Goal: Information Seeking & Learning: Find specific fact

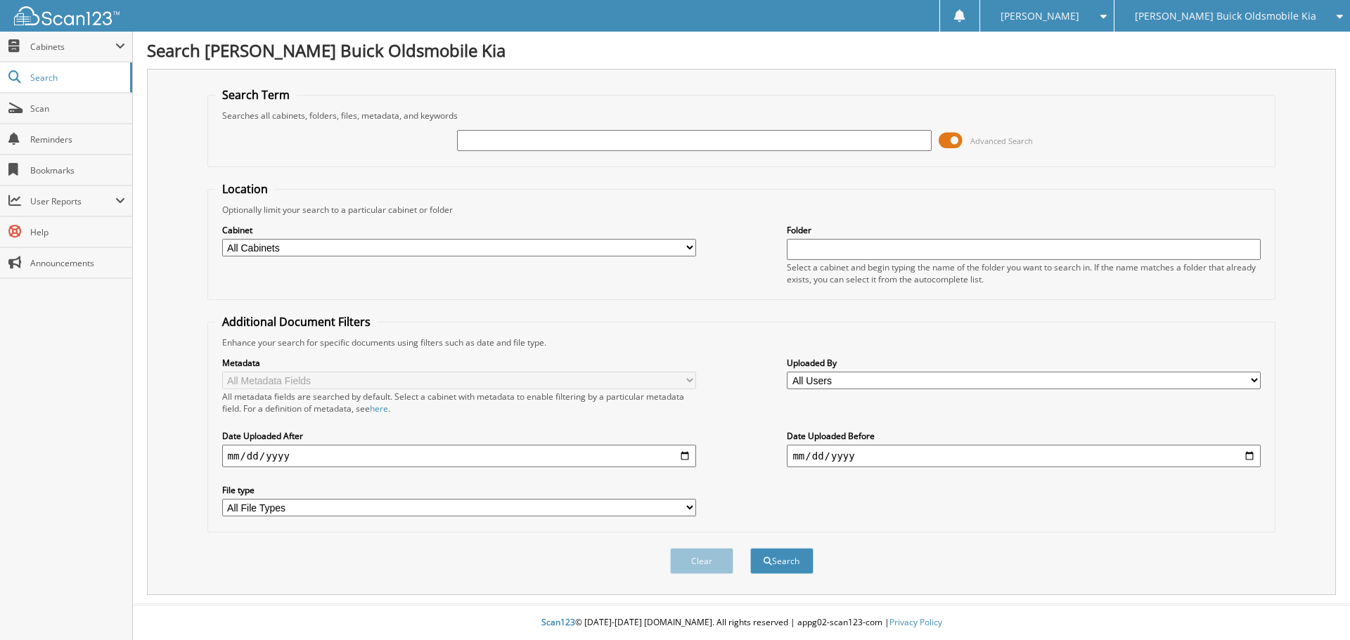
click at [505, 141] on input "text" at bounding box center [694, 140] width 474 height 21
type input "[PERSON_NAME]"
click at [750, 548] on button "Search" at bounding box center [781, 561] width 63 height 26
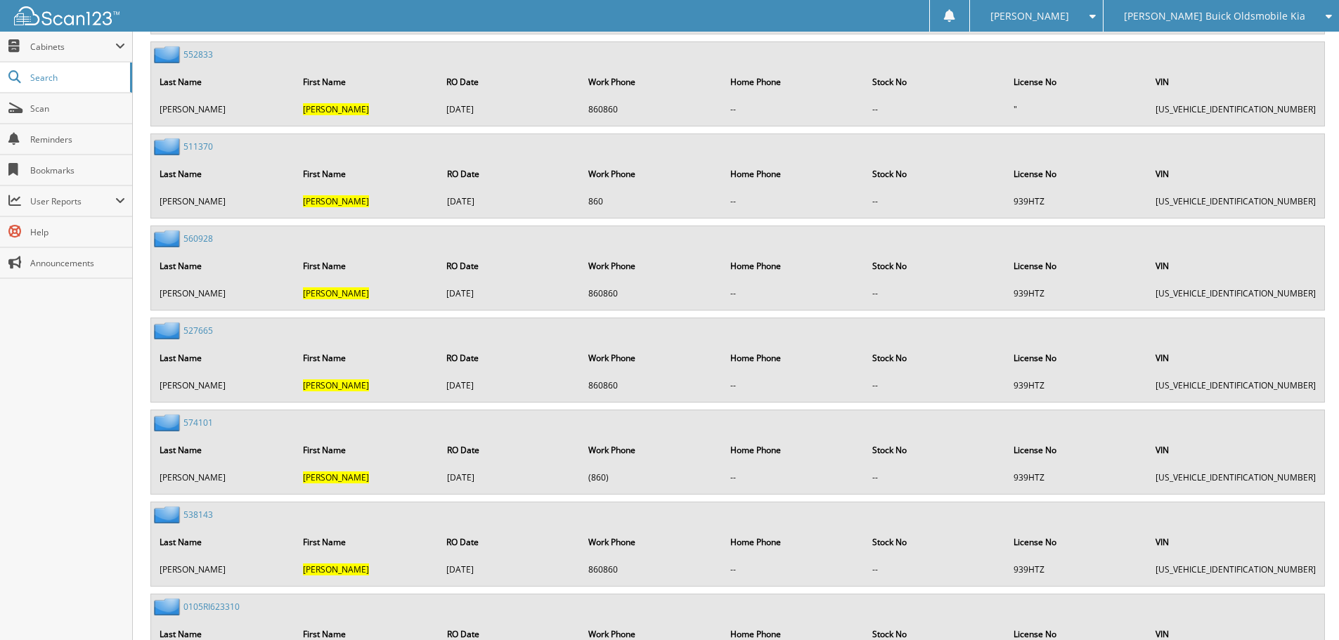
scroll to position [1491, 0]
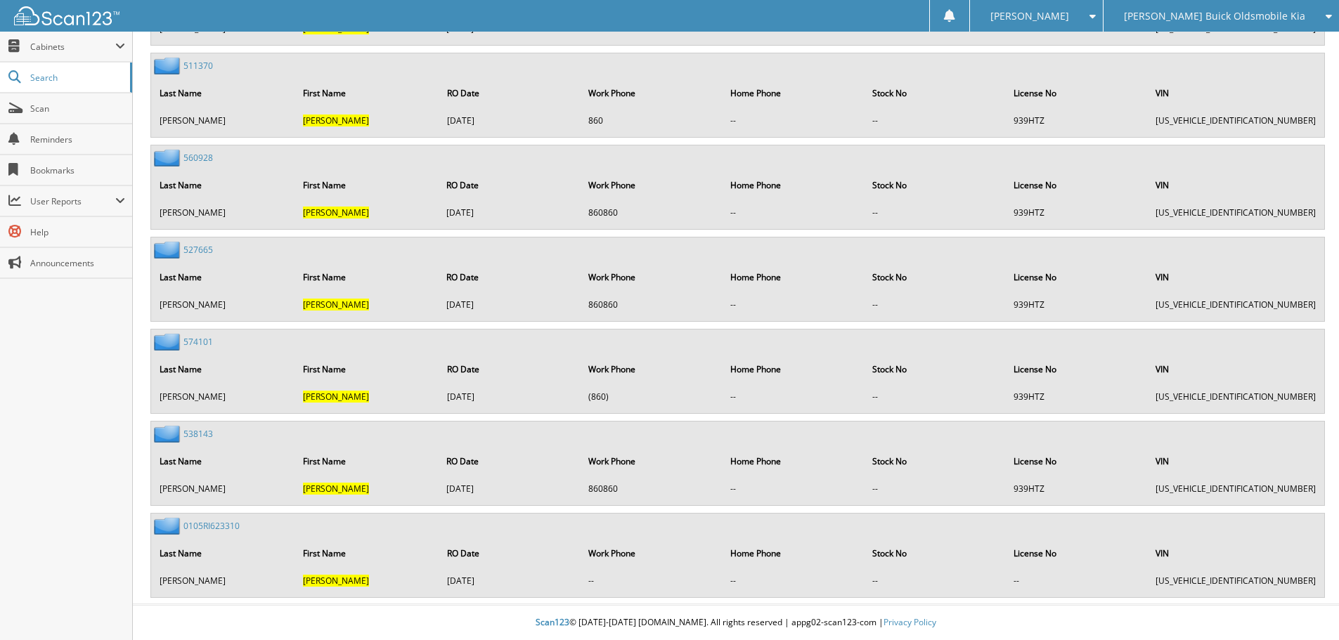
click at [207, 522] on link "0105RI623310" at bounding box center [211, 526] width 56 height 12
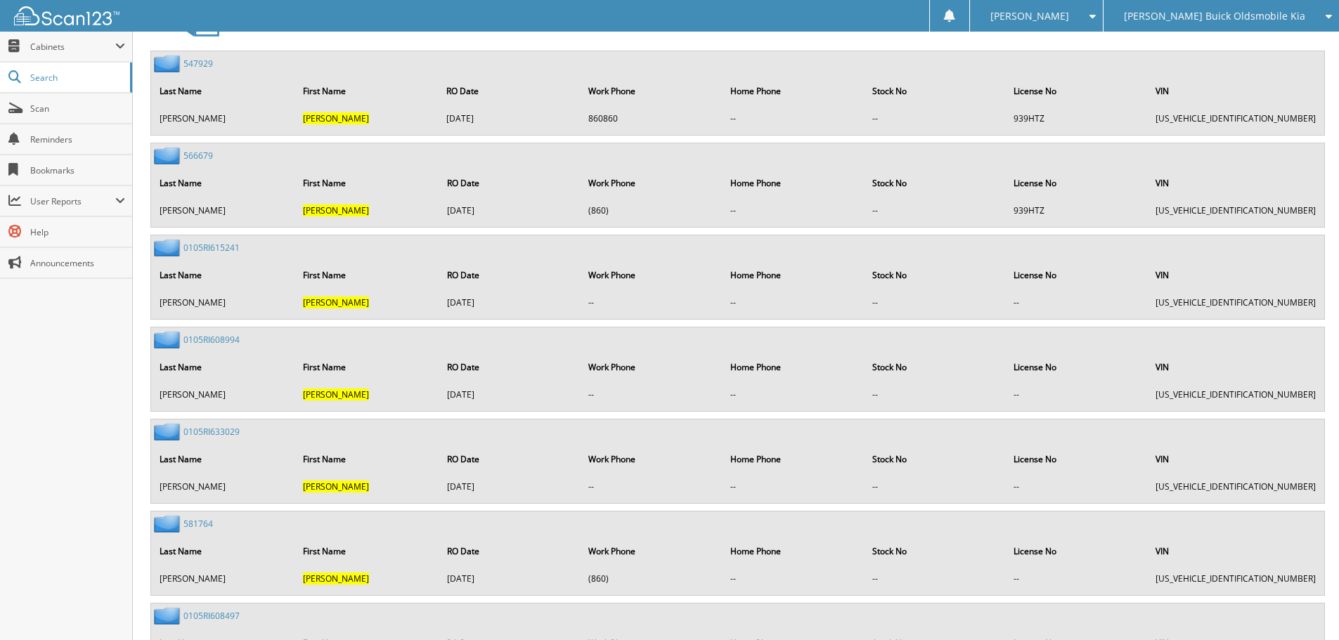
scroll to position [703, 0]
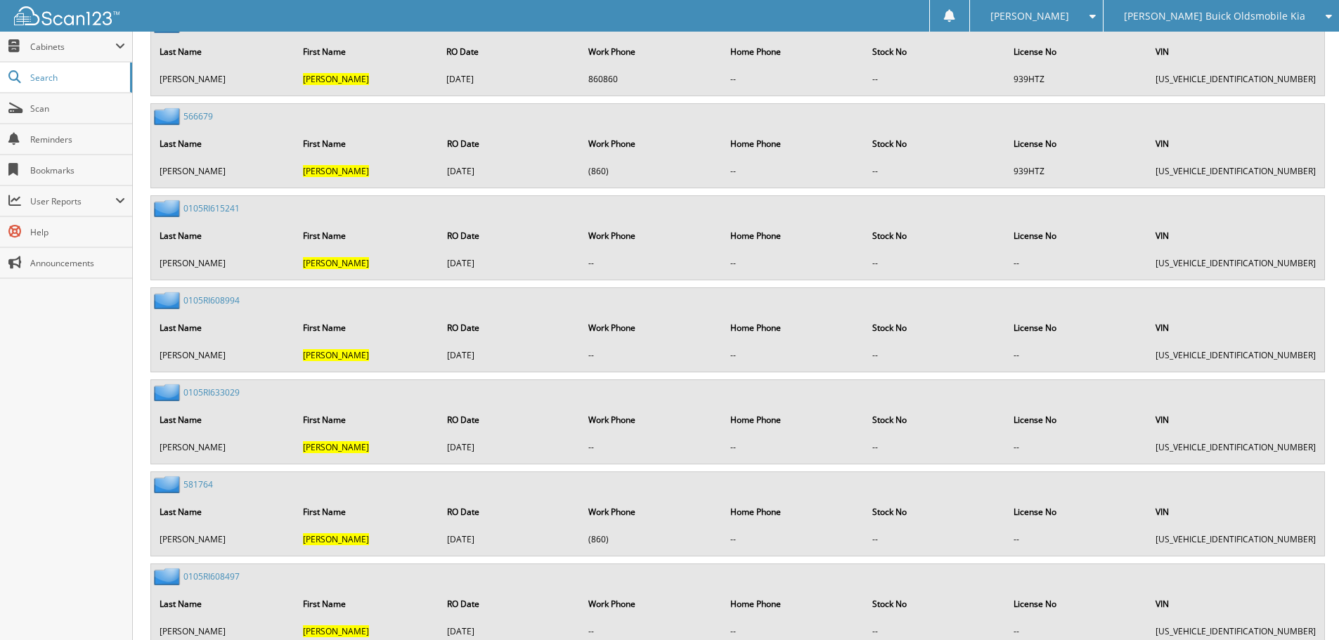
click at [221, 304] on link "0105RI608994" at bounding box center [211, 301] width 56 height 12
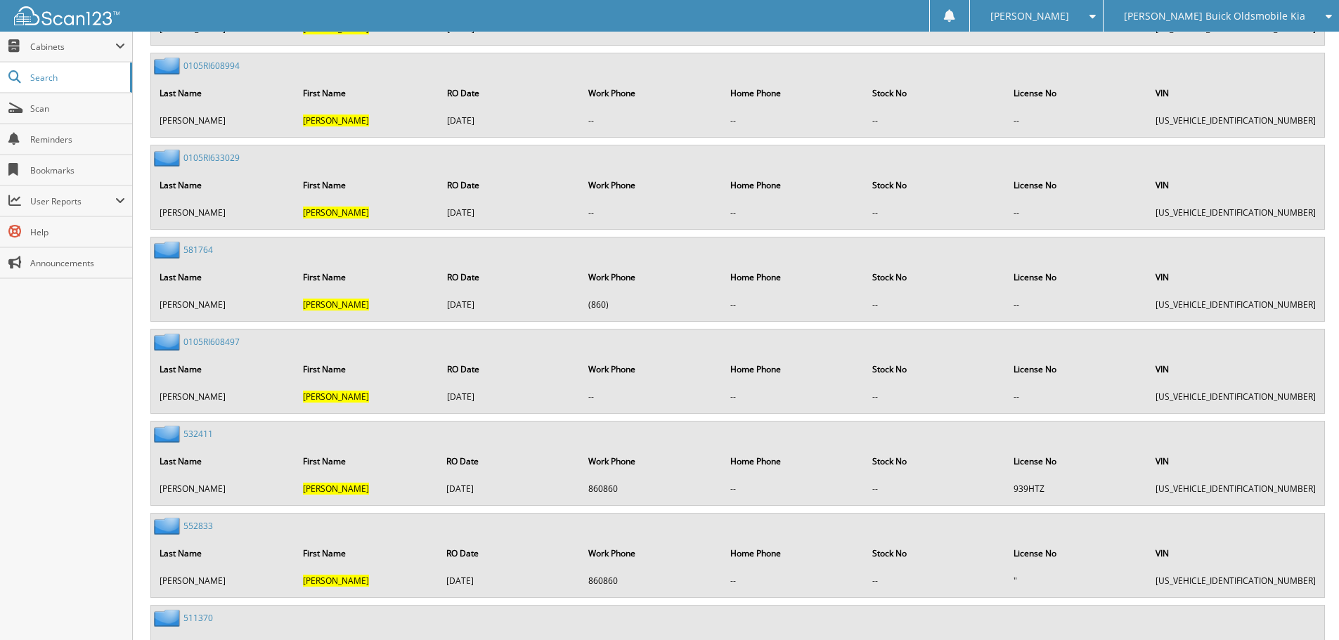
scroll to position [984, 0]
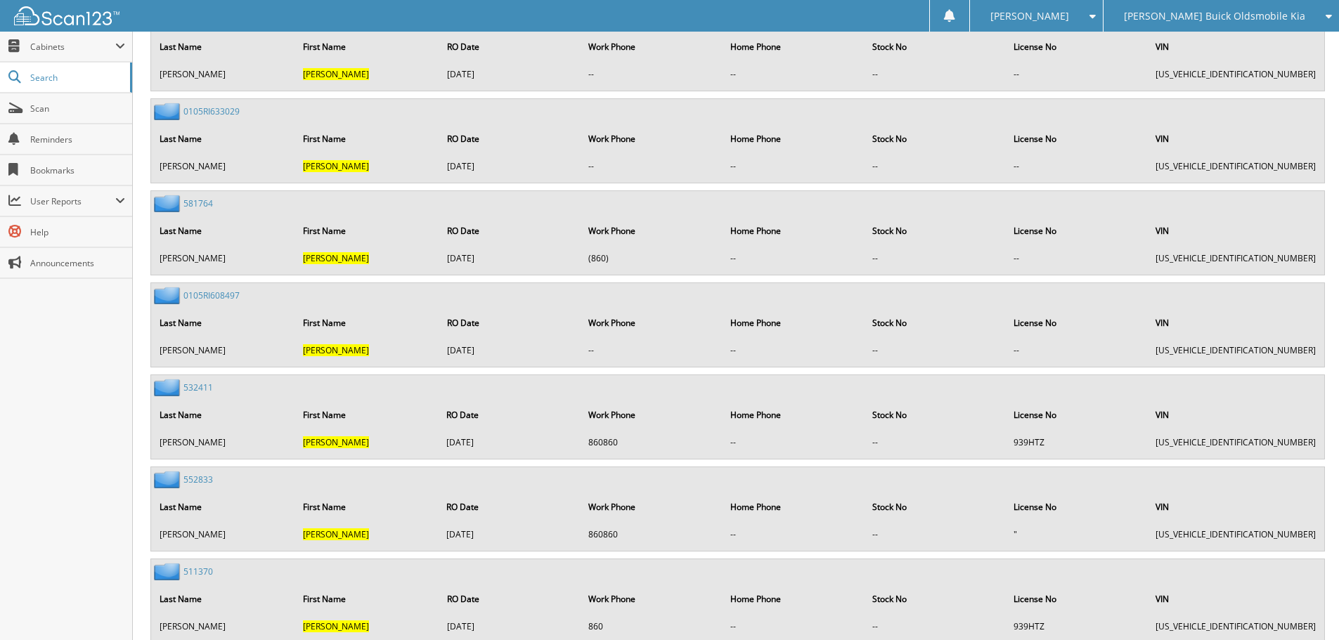
click at [202, 388] on link "532411" at bounding box center [198, 388] width 30 height 12
